Goal: Task Accomplishment & Management: Use online tool/utility

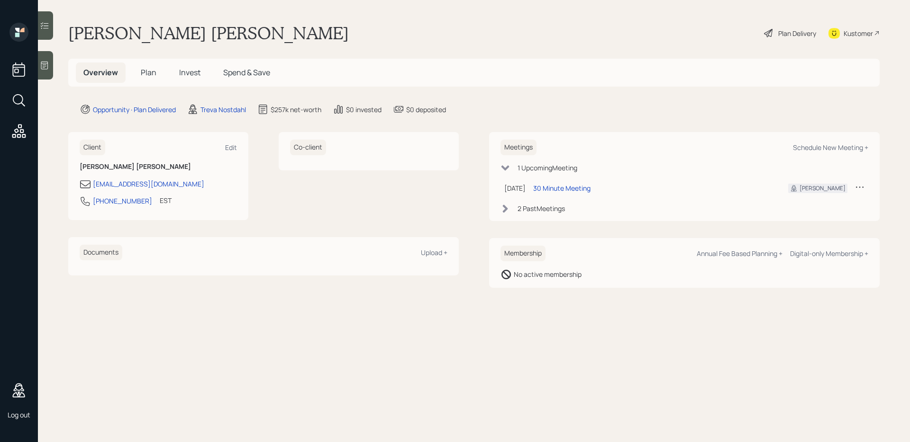
click at [147, 74] on span "Plan" at bounding box center [149, 72] width 16 height 10
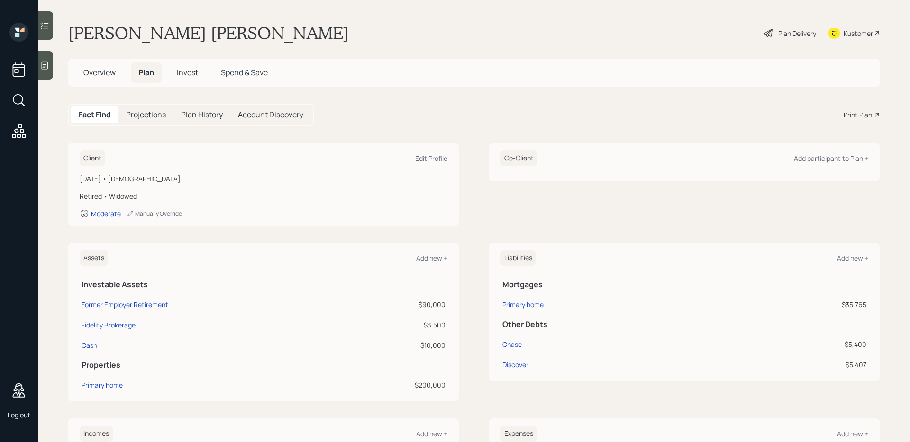
click at [845, 119] on div "Print Plan" at bounding box center [857, 115] width 28 height 10
click at [23, 102] on icon at bounding box center [18, 100] width 17 height 17
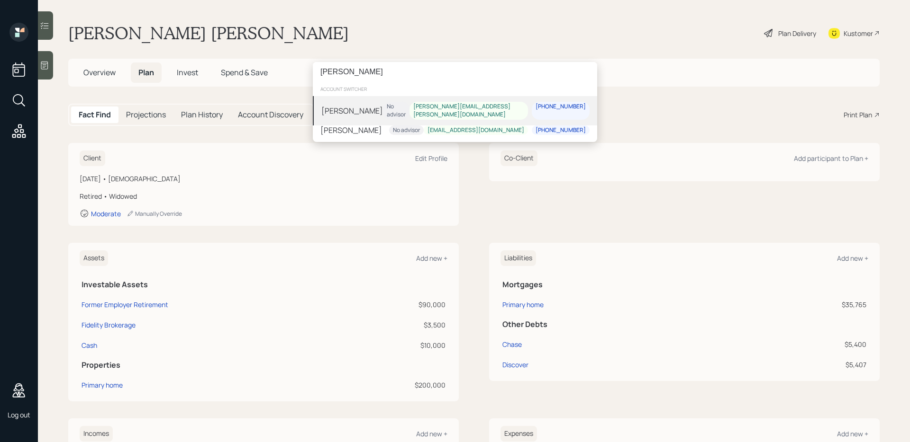
type input "[PERSON_NAME]"
click at [389, 108] on div "[PERSON_NAME] No advisor [PERSON_NAME][EMAIL_ADDRESS][PERSON_NAME][DOMAIN_NAME]…" at bounding box center [455, 110] width 284 height 29
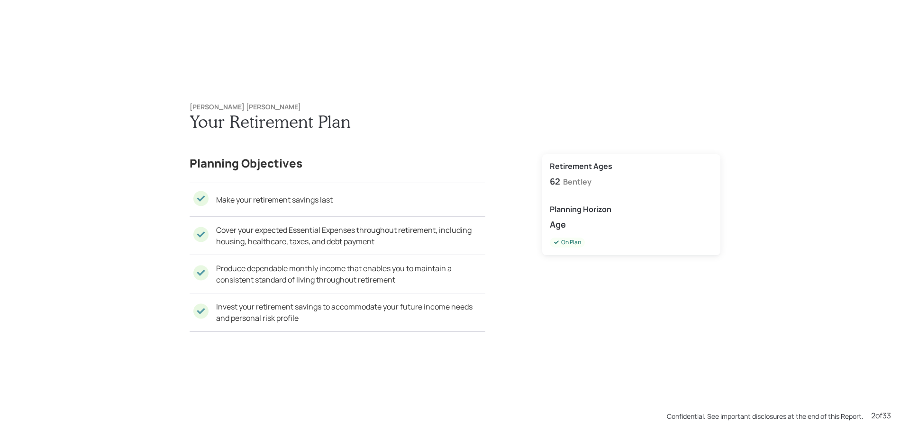
scroll to position [885, 0]
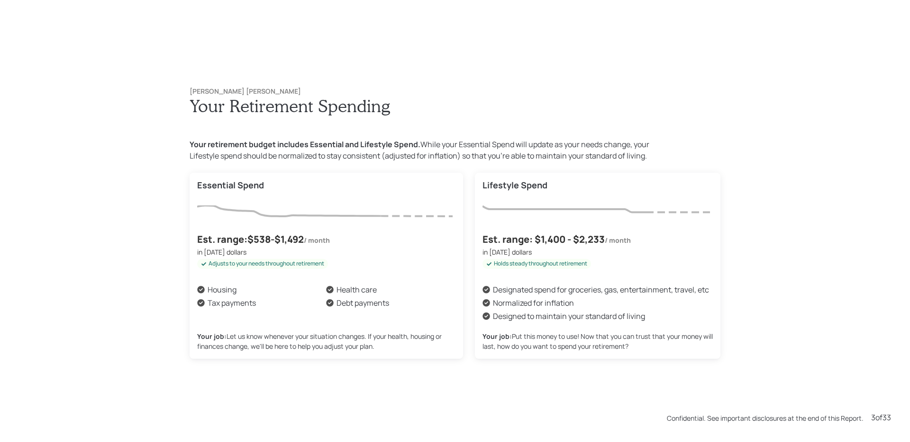
click at [505, 99] on h1 "Your Retirement Spending" at bounding box center [454, 106] width 531 height 20
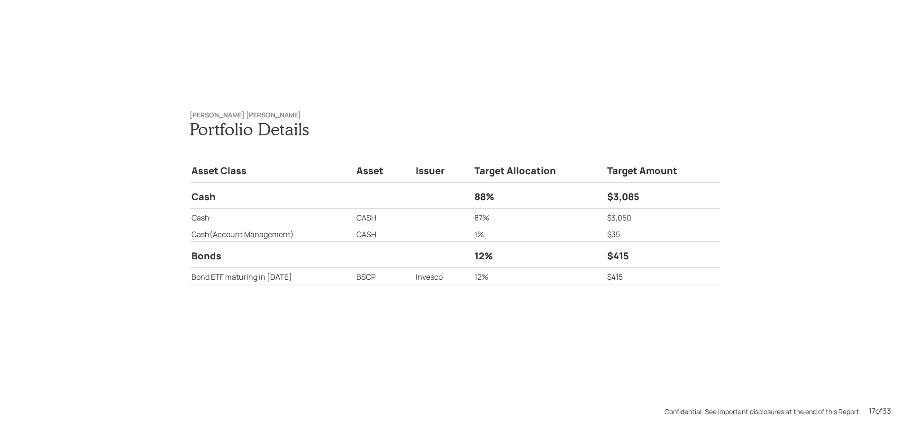
scroll to position [7080, 0]
